Goal: Transaction & Acquisition: Register for event/course

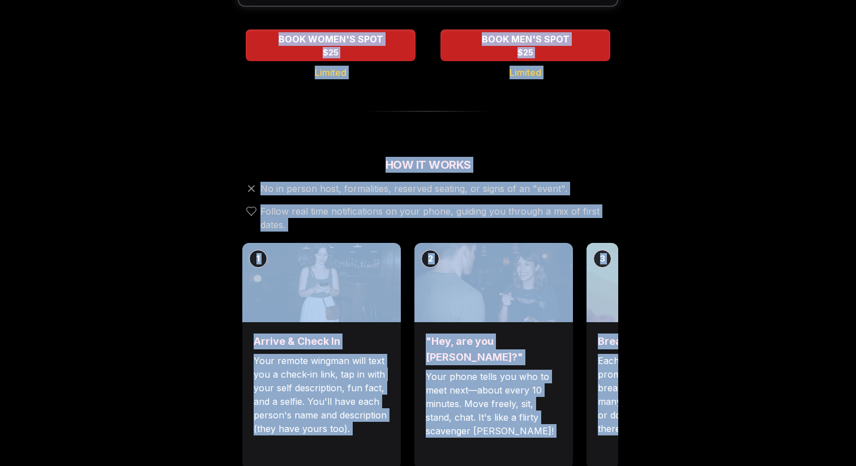
scroll to position [325, 0]
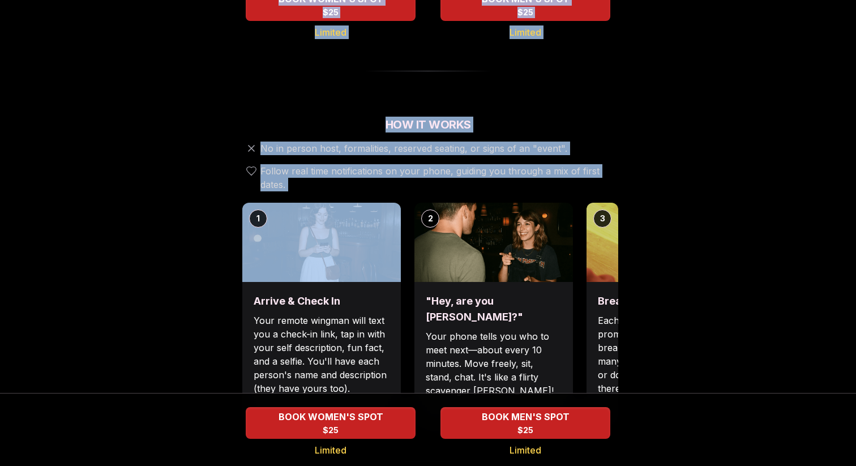
drag, startPoint x: 0, startPoint y: 0, endPoint x: 129, endPoint y: 172, distance: 215.0
click at [129, 172] on div "Luvvly Speed Dating [DATE] Age Range 25 - 33 Orientation Straight Evening 7:15 …" at bounding box center [428, 445] width 774 height 1420
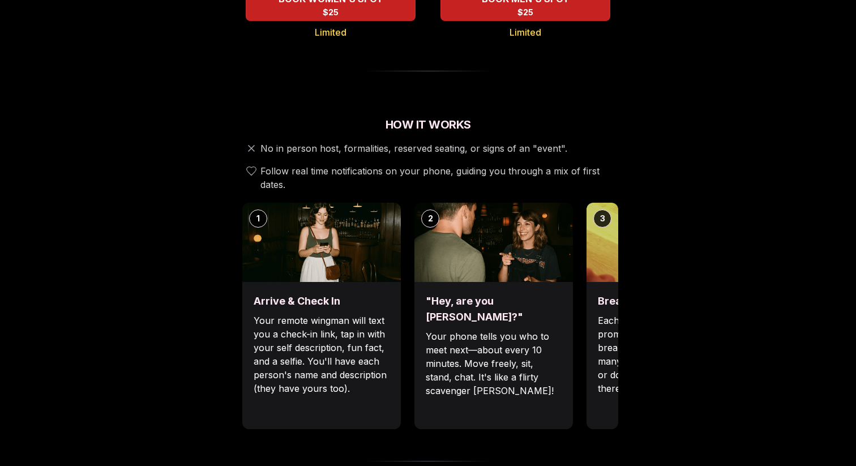
scroll to position [0, 0]
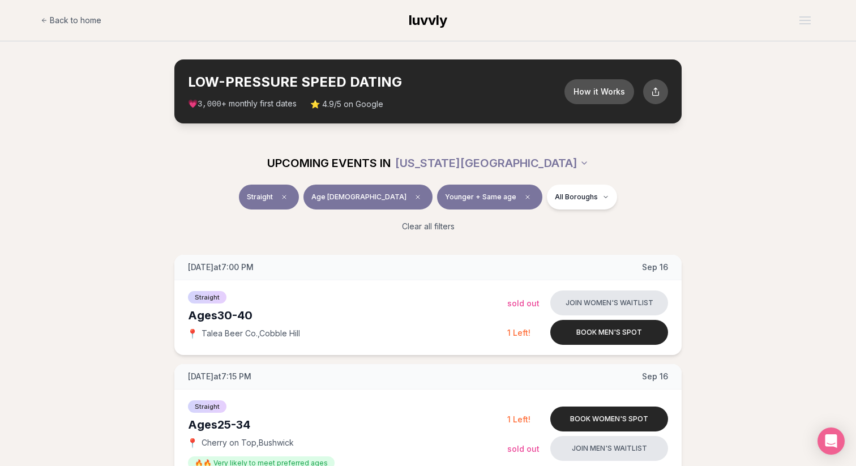
click at [470, 197] on span "Younger + Same age" at bounding box center [480, 196] width 71 height 9
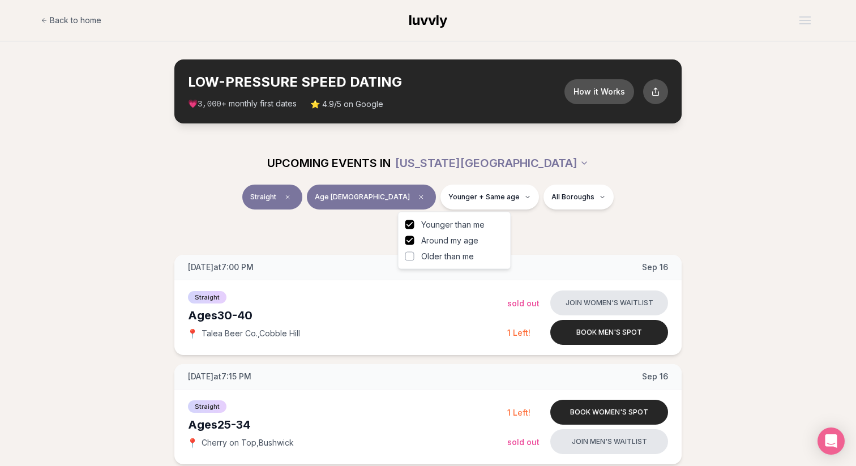
click at [463, 241] on span "Around my age" at bounding box center [449, 240] width 57 height 11
click at [414, 241] on button "Around my age" at bounding box center [409, 240] width 9 height 9
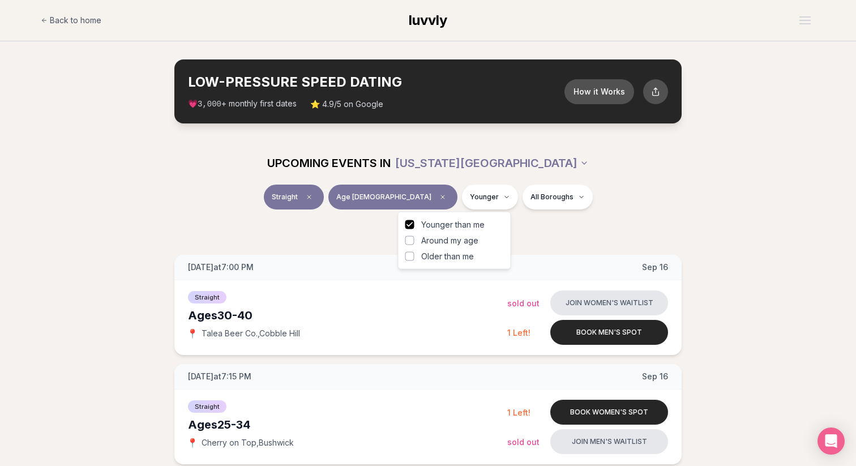
click at [100, 209] on div "Straight Age [DEMOGRAPHIC_DATA] Younger All Boroughs Clear all filters" at bounding box center [428, 212] width 856 height 57
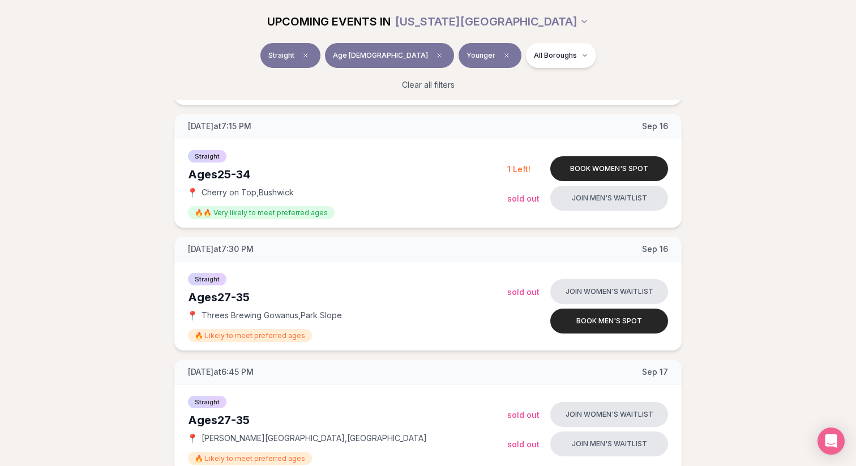
scroll to position [252, 0]
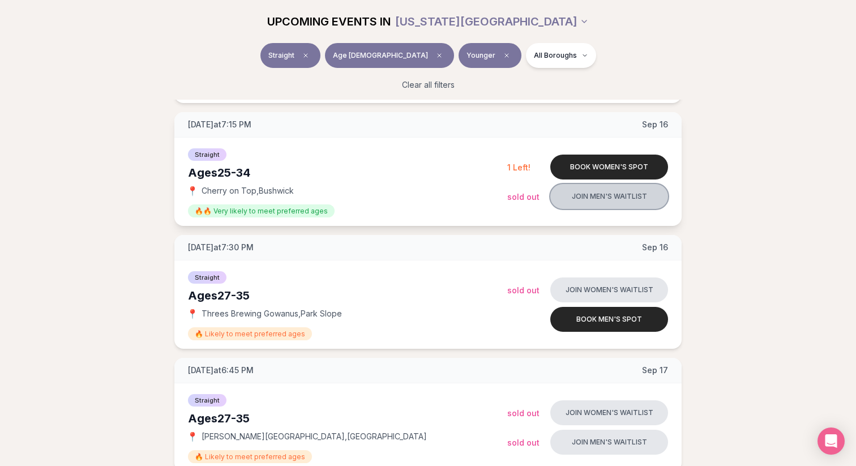
click at [616, 193] on button "Join men's waitlist" at bounding box center [609, 196] width 118 height 25
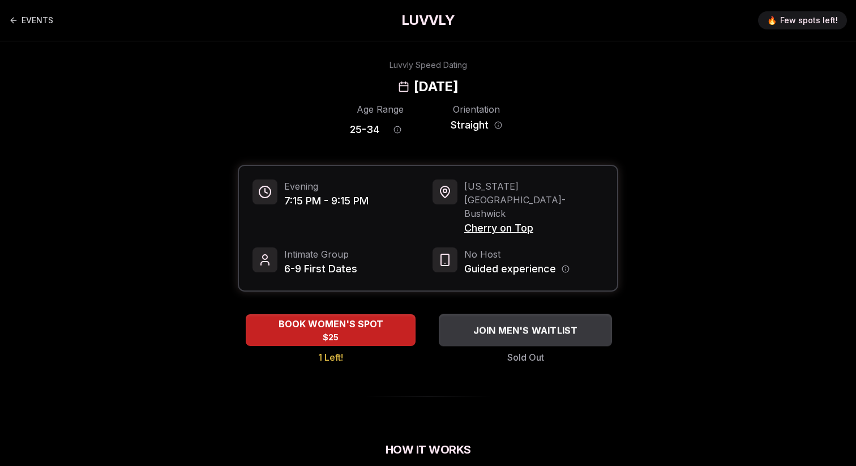
click at [507, 323] on span "JOIN MEN'S WAITLIST" at bounding box center [525, 330] width 109 height 14
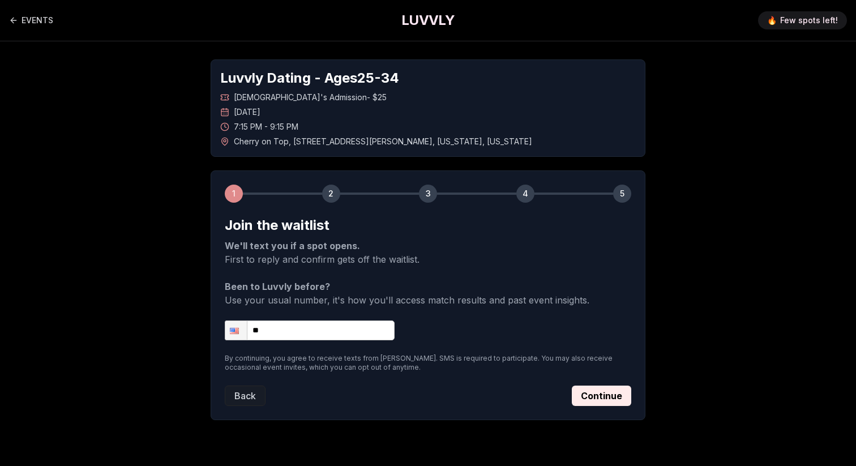
click at [300, 335] on input "**" at bounding box center [310, 330] width 170 height 20
type input "**********"
click at [604, 395] on button "Continue" at bounding box center [601, 395] width 59 height 20
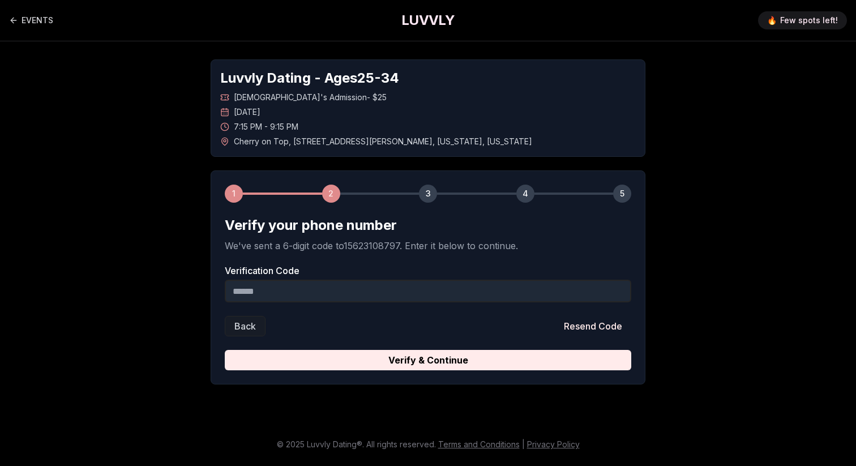
click at [360, 294] on input "Verification Code" at bounding box center [428, 291] width 406 height 23
paste input "******"
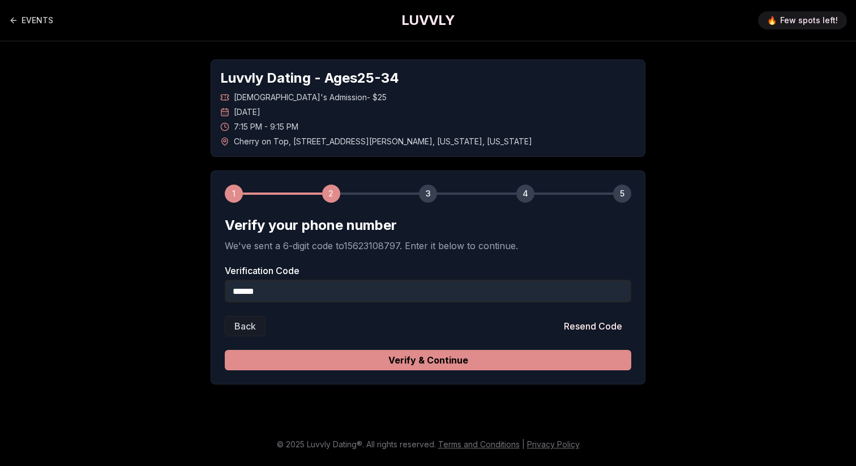
type input "******"
click at [425, 365] on button "Verify & Continue" at bounding box center [428, 360] width 406 height 20
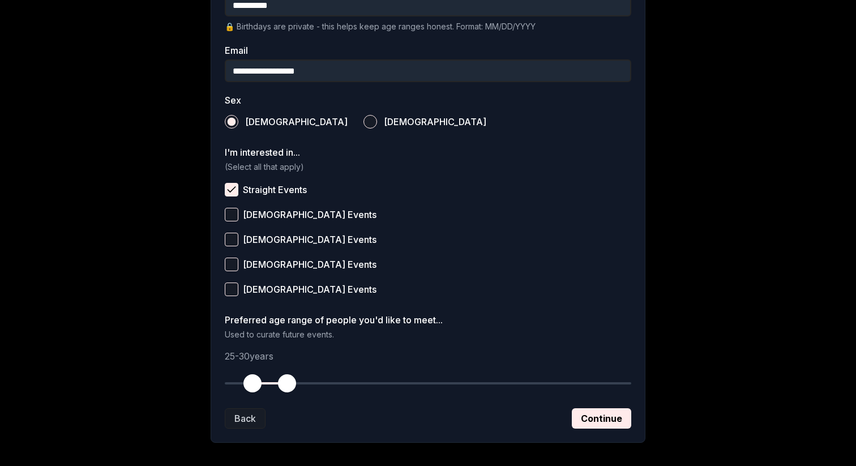
scroll to position [387, 0]
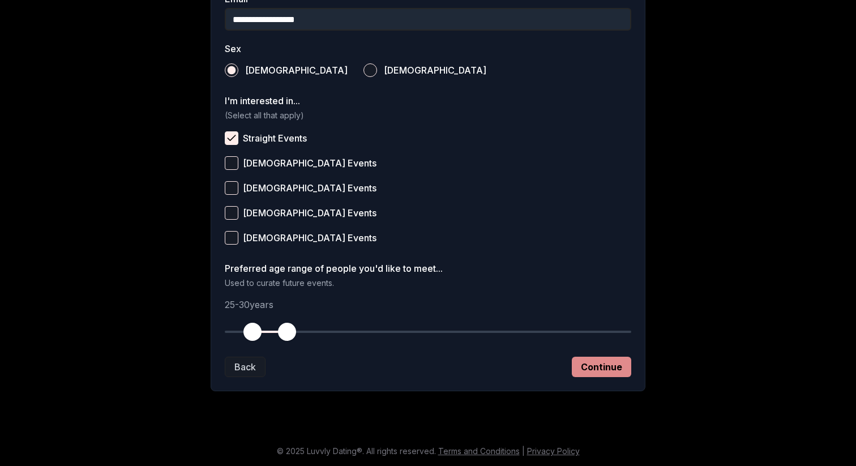
click at [613, 368] on button "Continue" at bounding box center [601, 366] width 59 height 20
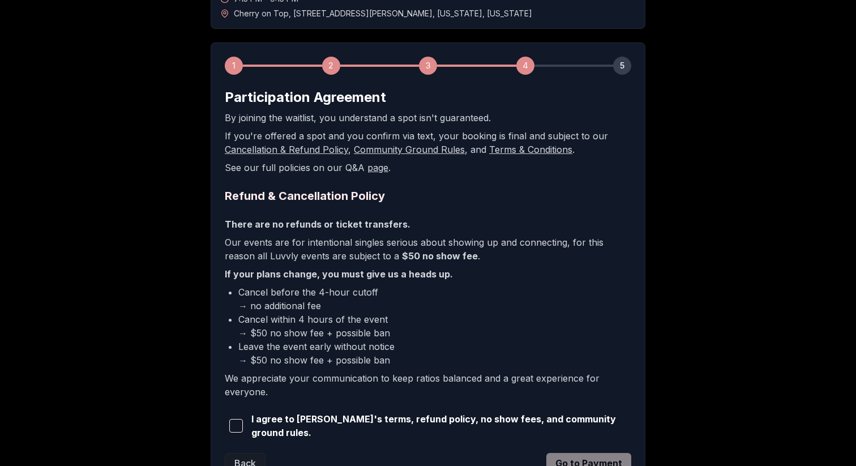
scroll to position [222, 0]
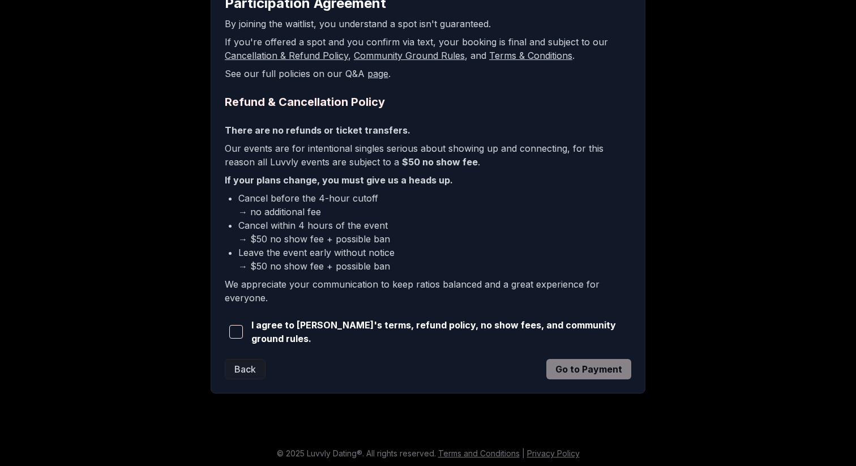
click at [347, 333] on span "I agree to [PERSON_NAME]'s terms, refund policy, no show fees, and community gr…" at bounding box center [441, 331] width 380 height 27
click at [231, 327] on span "button" at bounding box center [236, 332] width 14 height 14
click at [601, 362] on button "Go to Payment" at bounding box center [588, 369] width 85 height 20
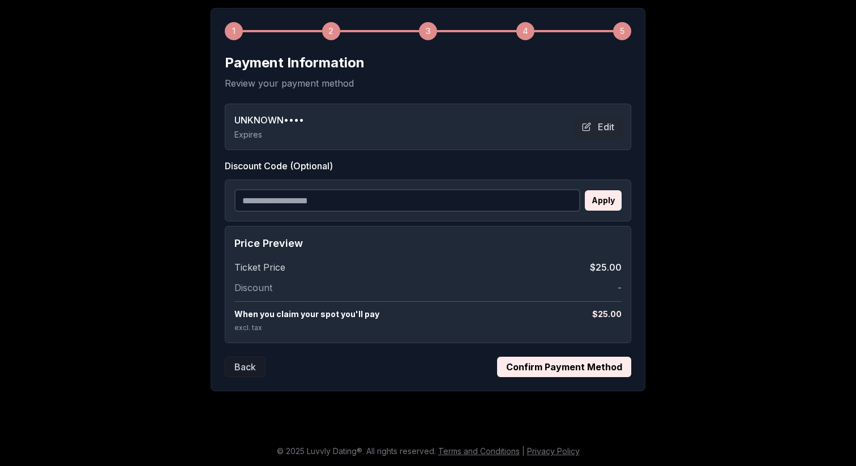
click at [564, 365] on button "Confirm Payment Method" at bounding box center [564, 366] width 134 height 20
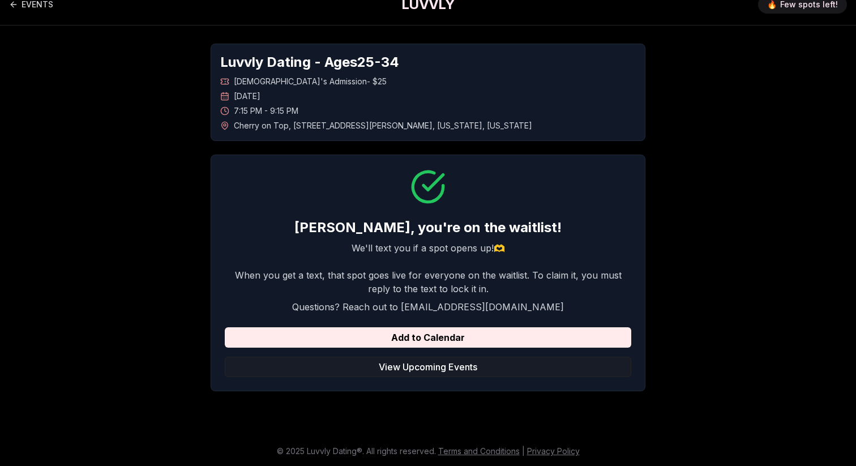
scroll to position [16, 0]
click at [441, 362] on button "View Upcoming Events" at bounding box center [428, 366] width 406 height 20
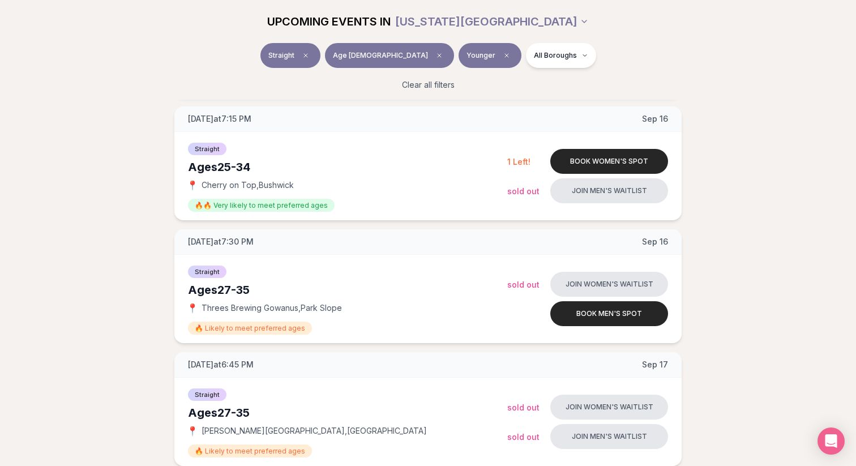
scroll to position [914, 0]
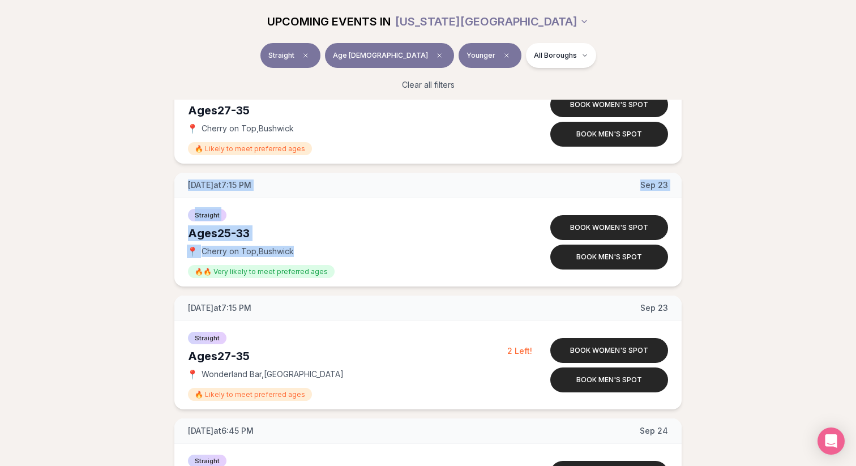
drag, startPoint x: 100, startPoint y: 178, endPoint x: 100, endPoint y: 270, distance: 92.2
drag, startPoint x: 58, startPoint y: 199, endPoint x: 58, endPoint y: 265, distance: 66.8
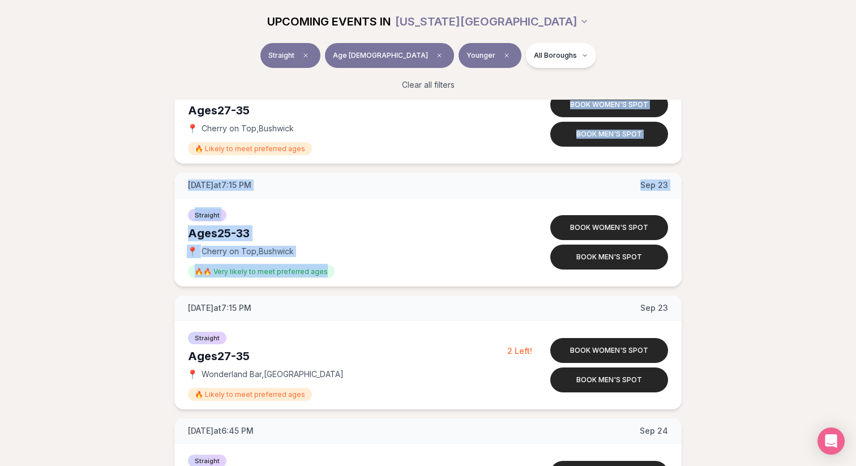
drag, startPoint x: 58, startPoint y: 280, endPoint x: 53, endPoint y: 161, distance: 118.9
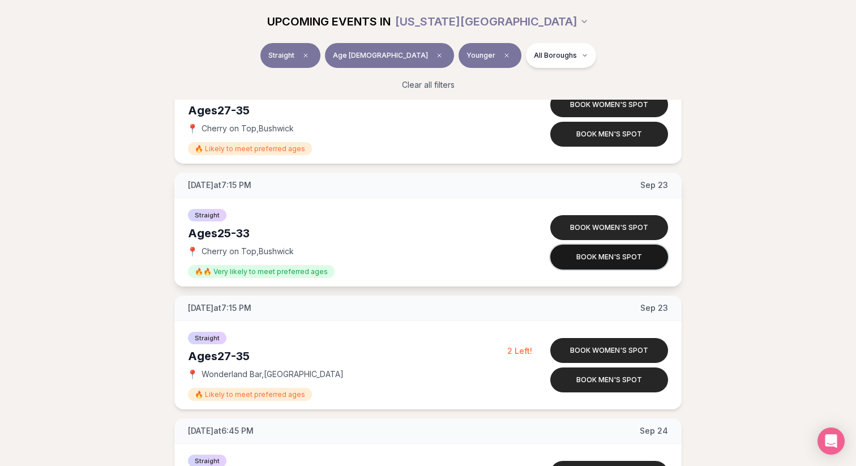
click at [578, 257] on button "Book men's spot" at bounding box center [609, 256] width 118 height 25
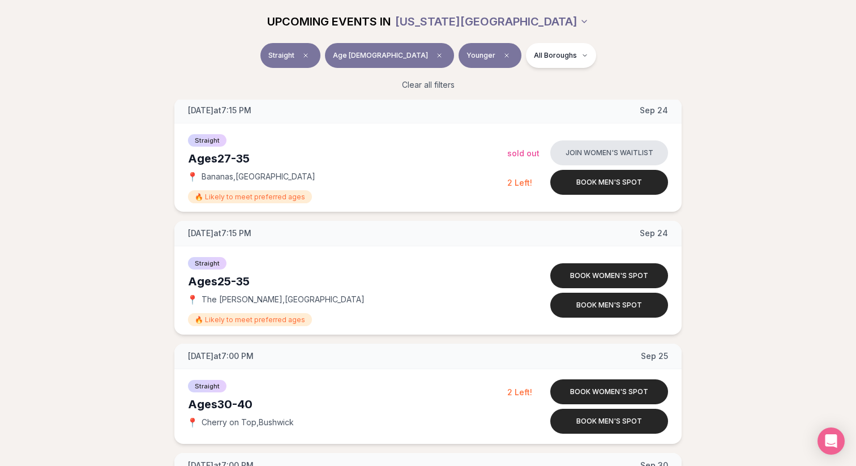
scroll to position [4176, 0]
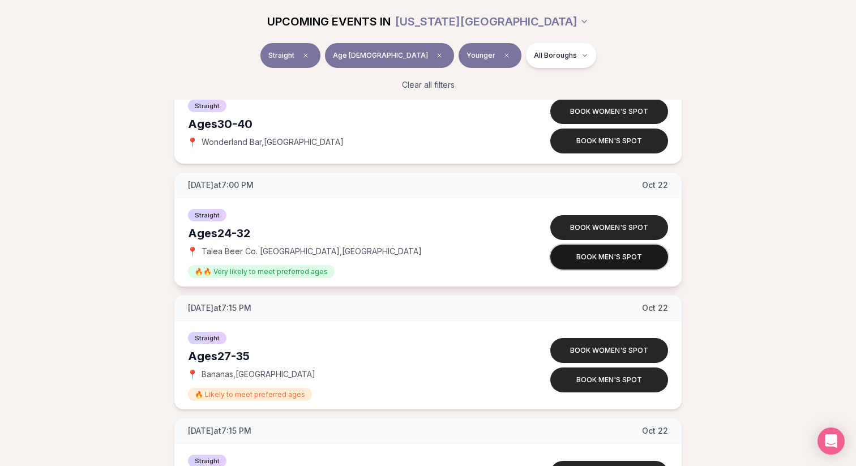
click at [619, 252] on button "Book men's spot" at bounding box center [609, 256] width 118 height 25
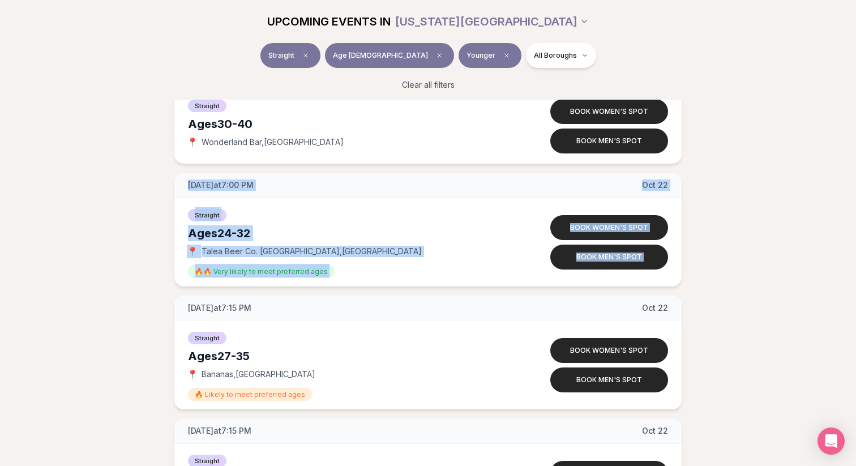
drag, startPoint x: 146, startPoint y: 172, endPoint x: 147, endPoint y: 296, distance: 123.9
